Goal: Transaction & Acquisition: Purchase product/service

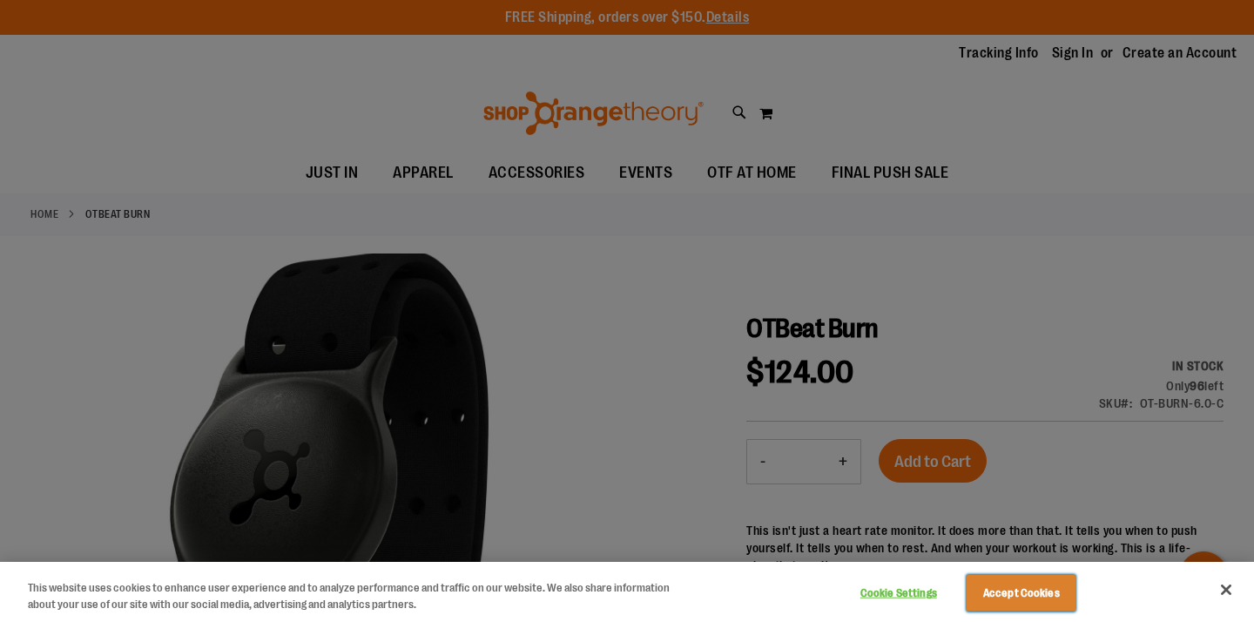
click at [996, 594] on button "Accept Cookies" at bounding box center [1021, 593] width 109 height 37
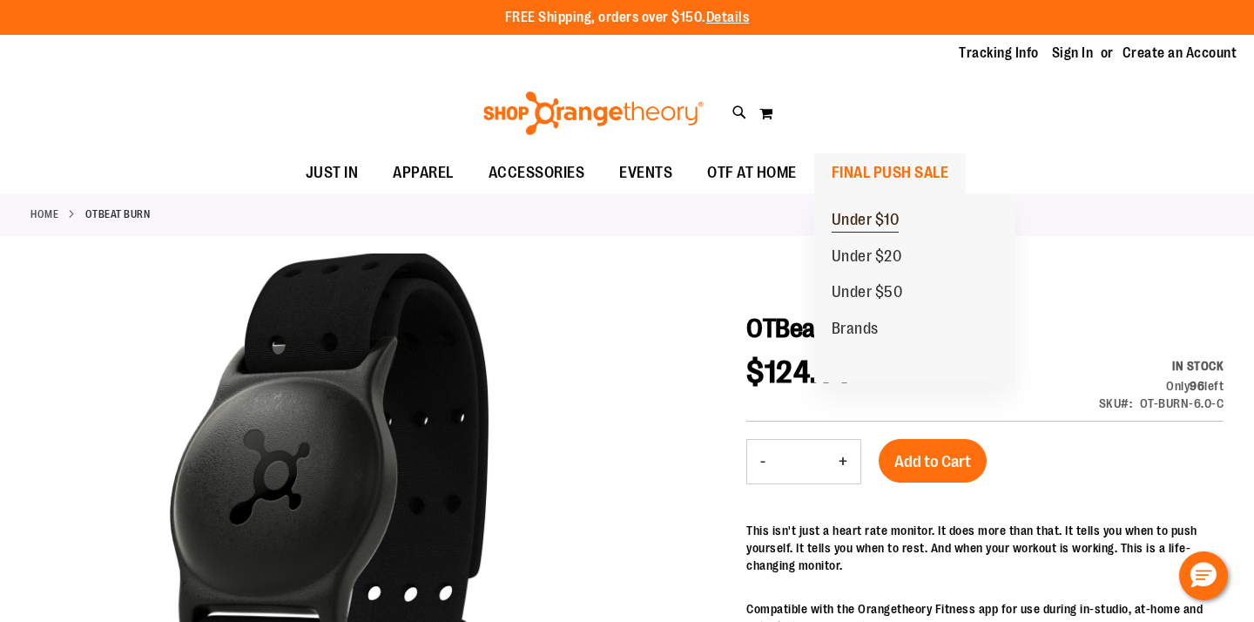
click at [872, 218] on span "Under $10" at bounding box center [866, 222] width 68 height 22
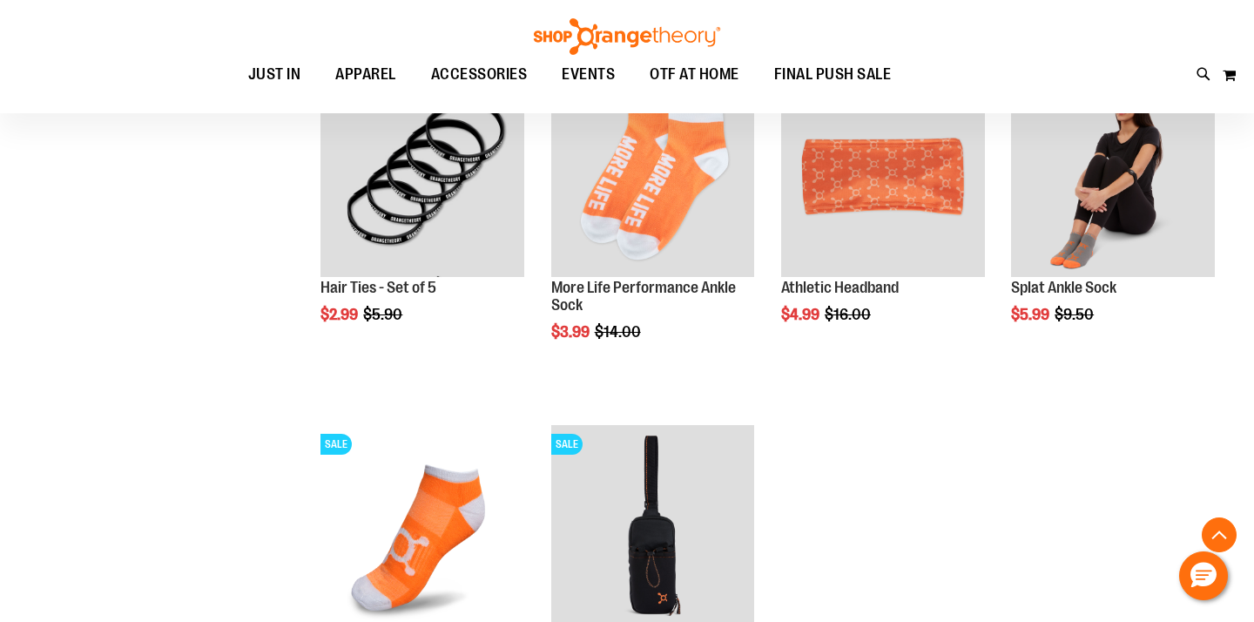
scroll to position [1333, 0]
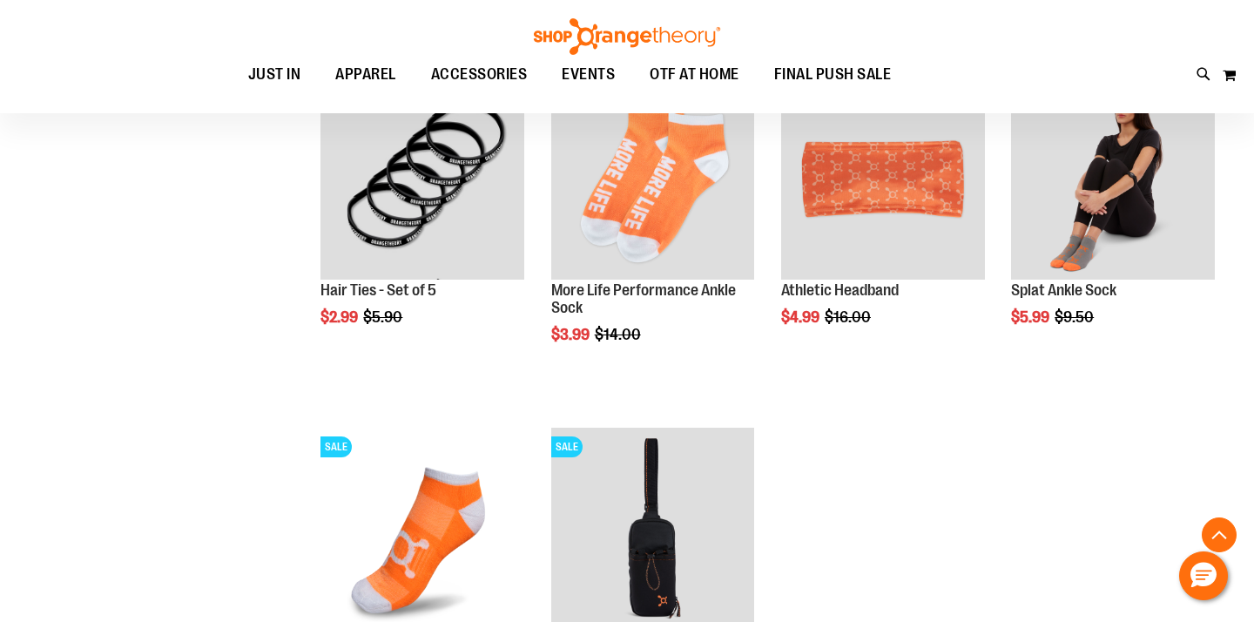
click at [725, 413] on li "SALE More Life Performance Ankle Sock Special Price $3.99 Regular Price $14.00 …" at bounding box center [653, 244] width 221 height 352
click at [689, 30] on img at bounding box center [627, 36] width 192 height 37
